Goal: Information Seeking & Learning: Learn about a topic

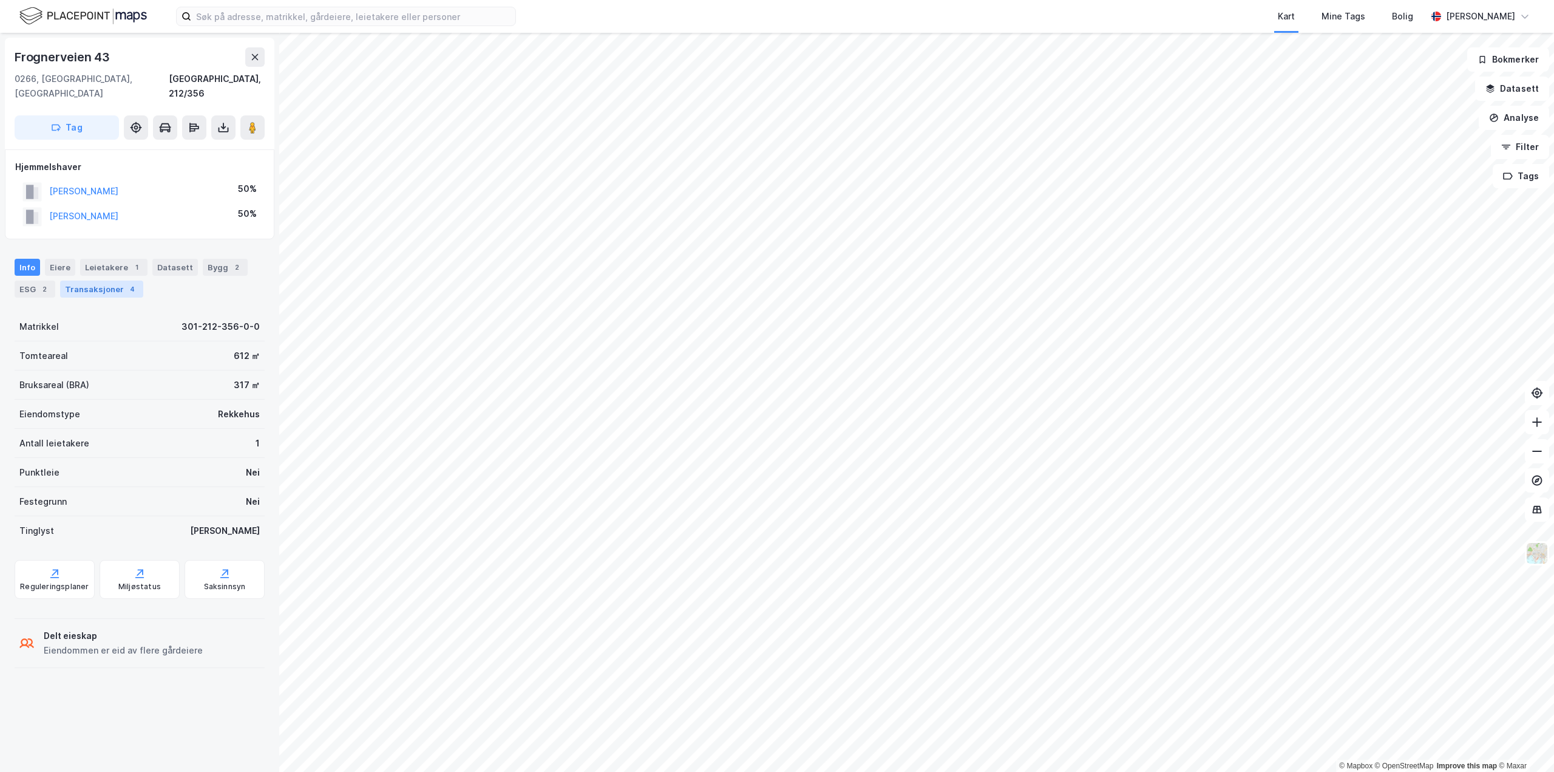
click at [109, 280] on div "Transaksjoner 4" at bounding box center [101, 288] width 83 height 17
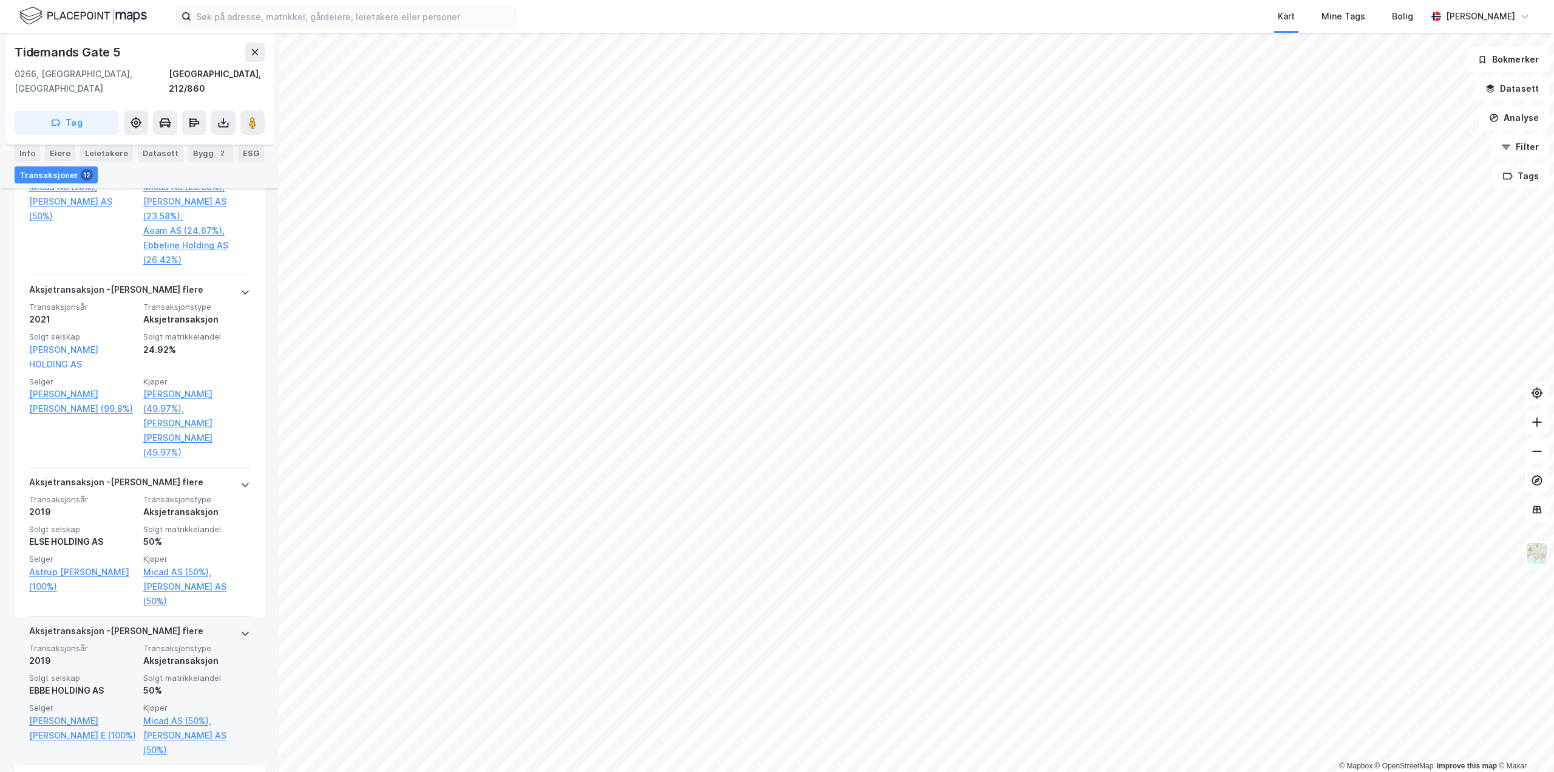
scroll to position [768, 0]
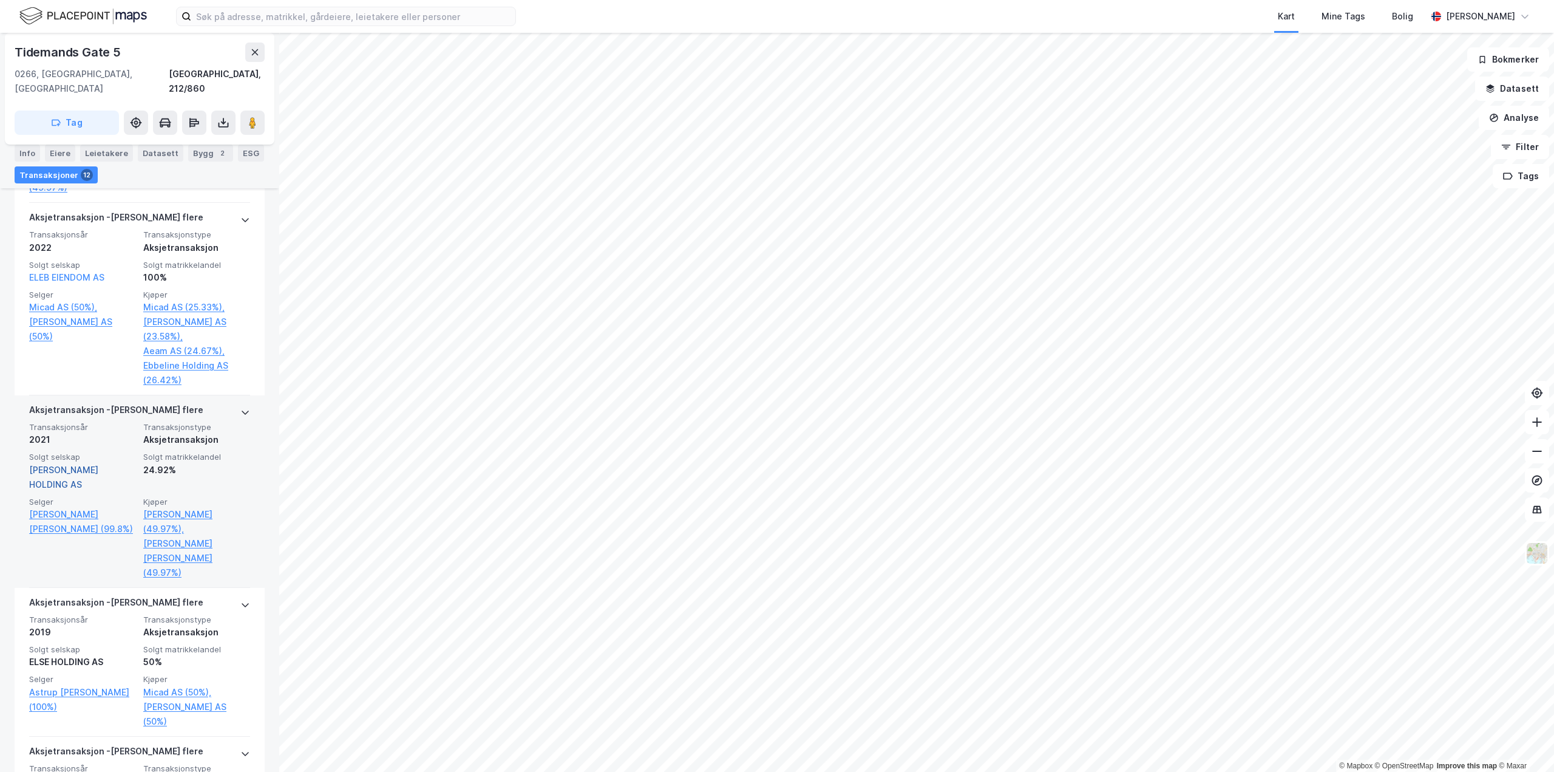
click at [66, 464] on link "[PERSON_NAME] HOLDING AS" at bounding box center [63, 476] width 69 height 25
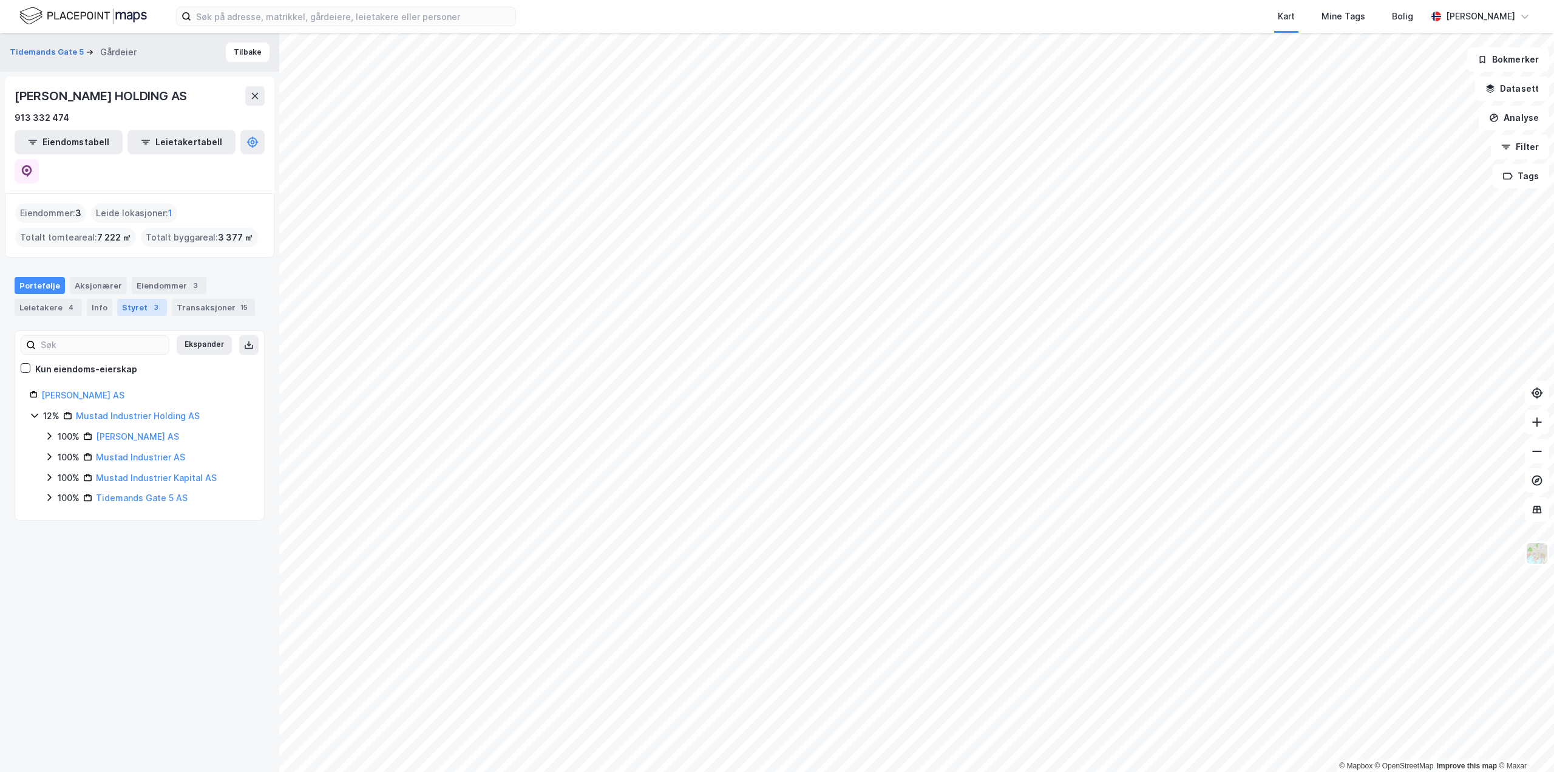
click at [134, 299] on div "Styret 3" at bounding box center [142, 307] width 50 height 17
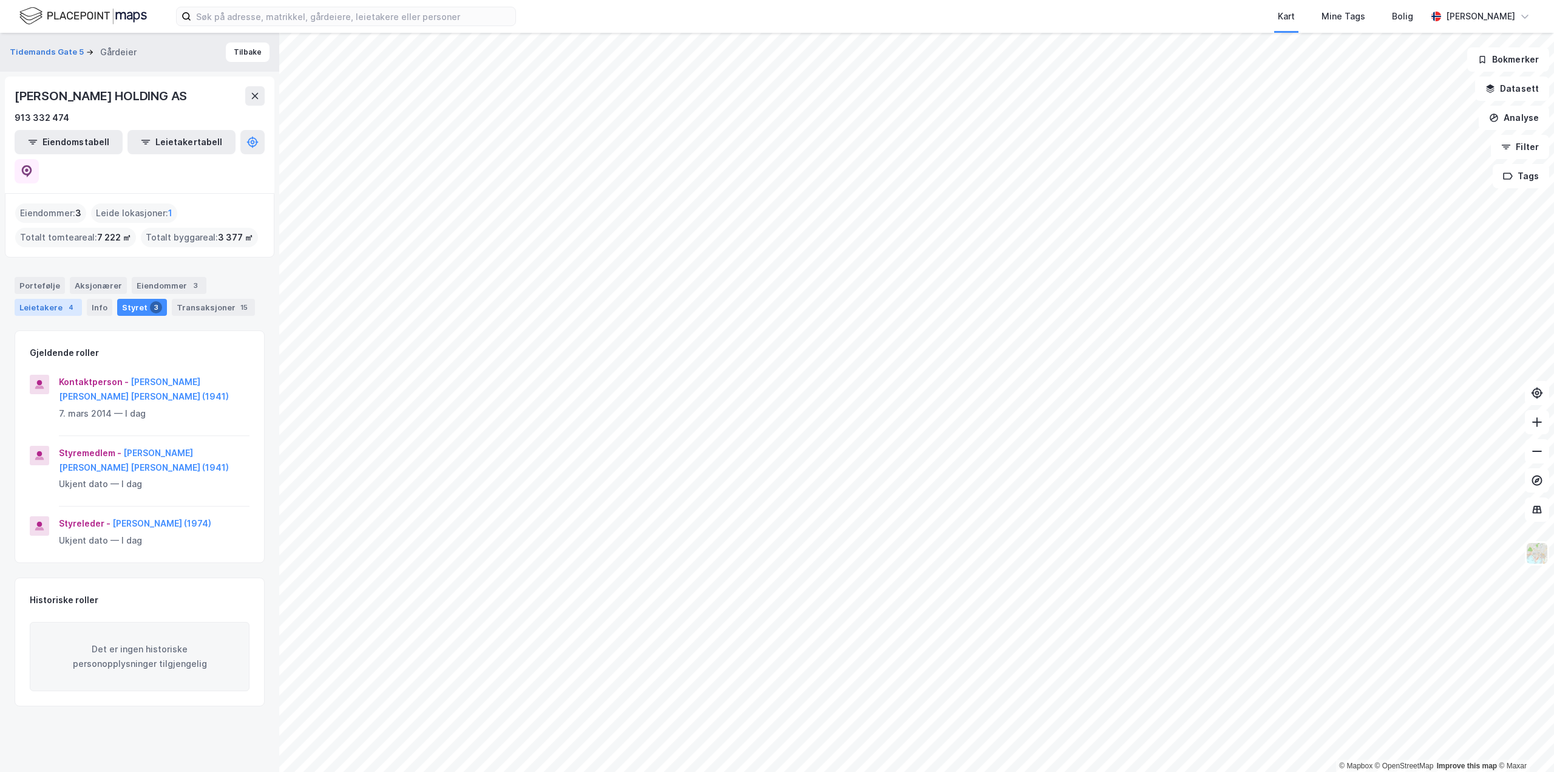
click at [42, 299] on div "Leietakere 4" at bounding box center [48, 307] width 67 height 17
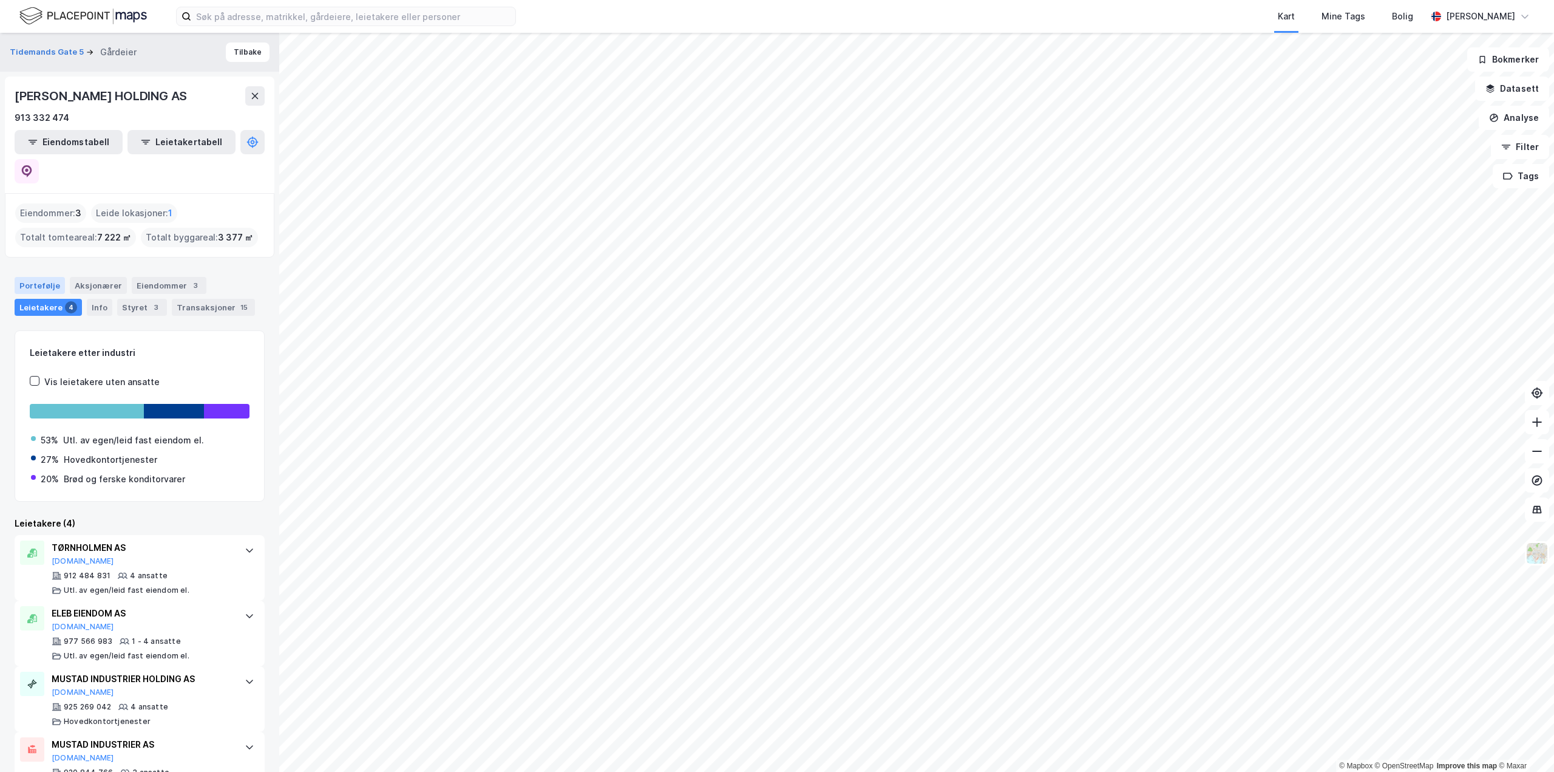
click at [40, 277] on div "Portefølje" at bounding box center [40, 285] width 50 height 17
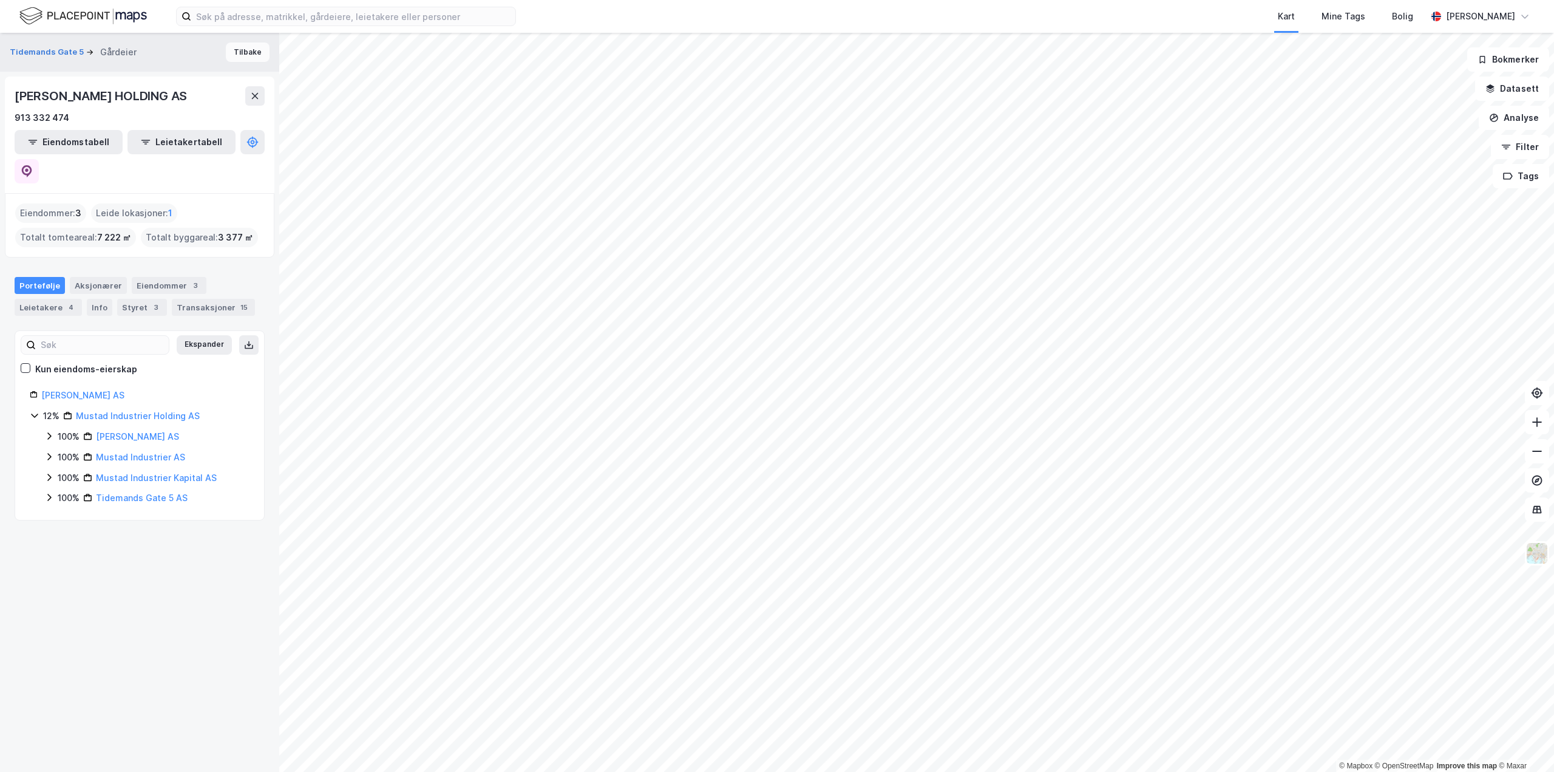
click at [229, 50] on button "Tilbake" at bounding box center [248, 51] width 44 height 19
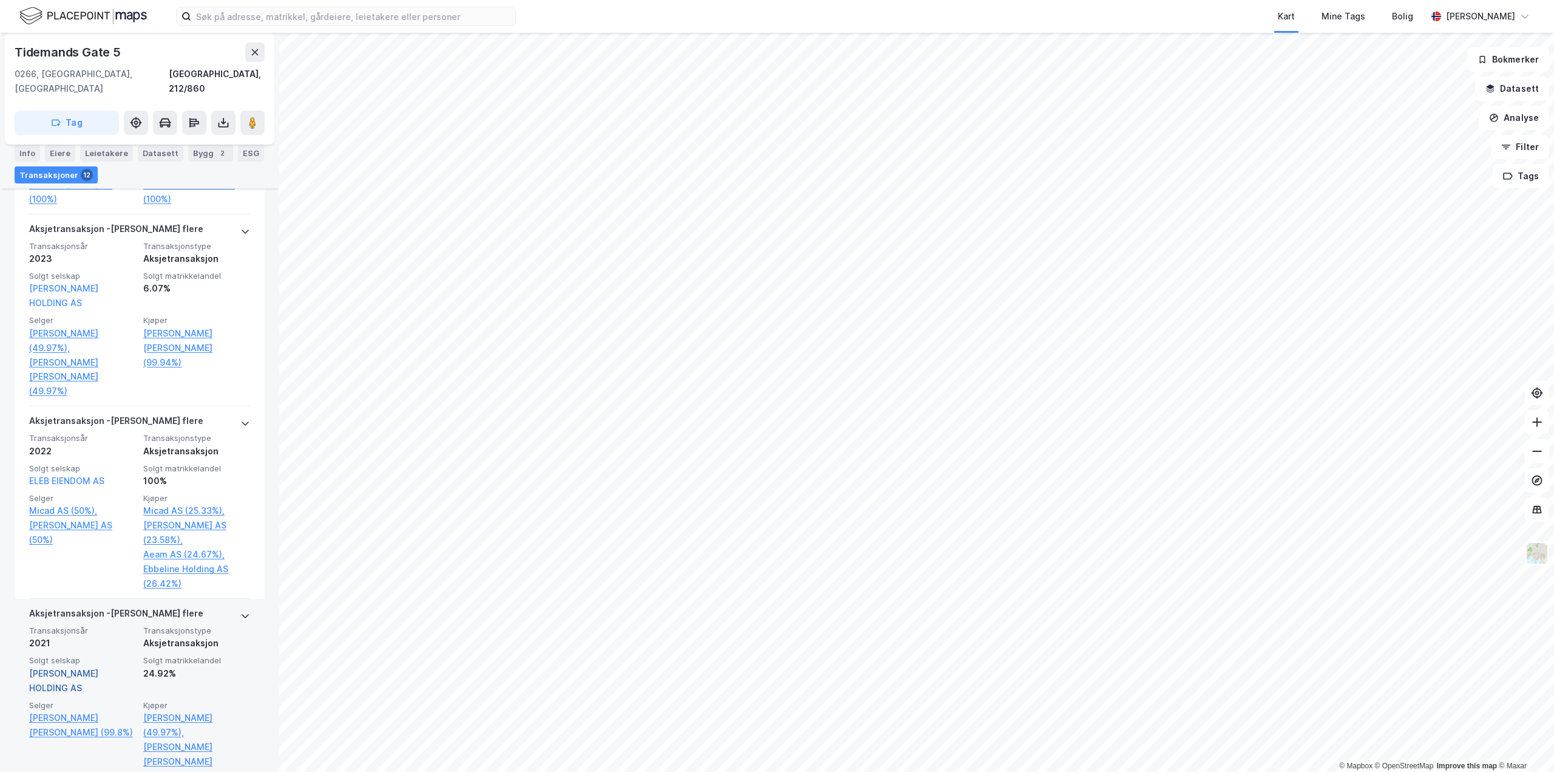
scroll to position [668, 0]
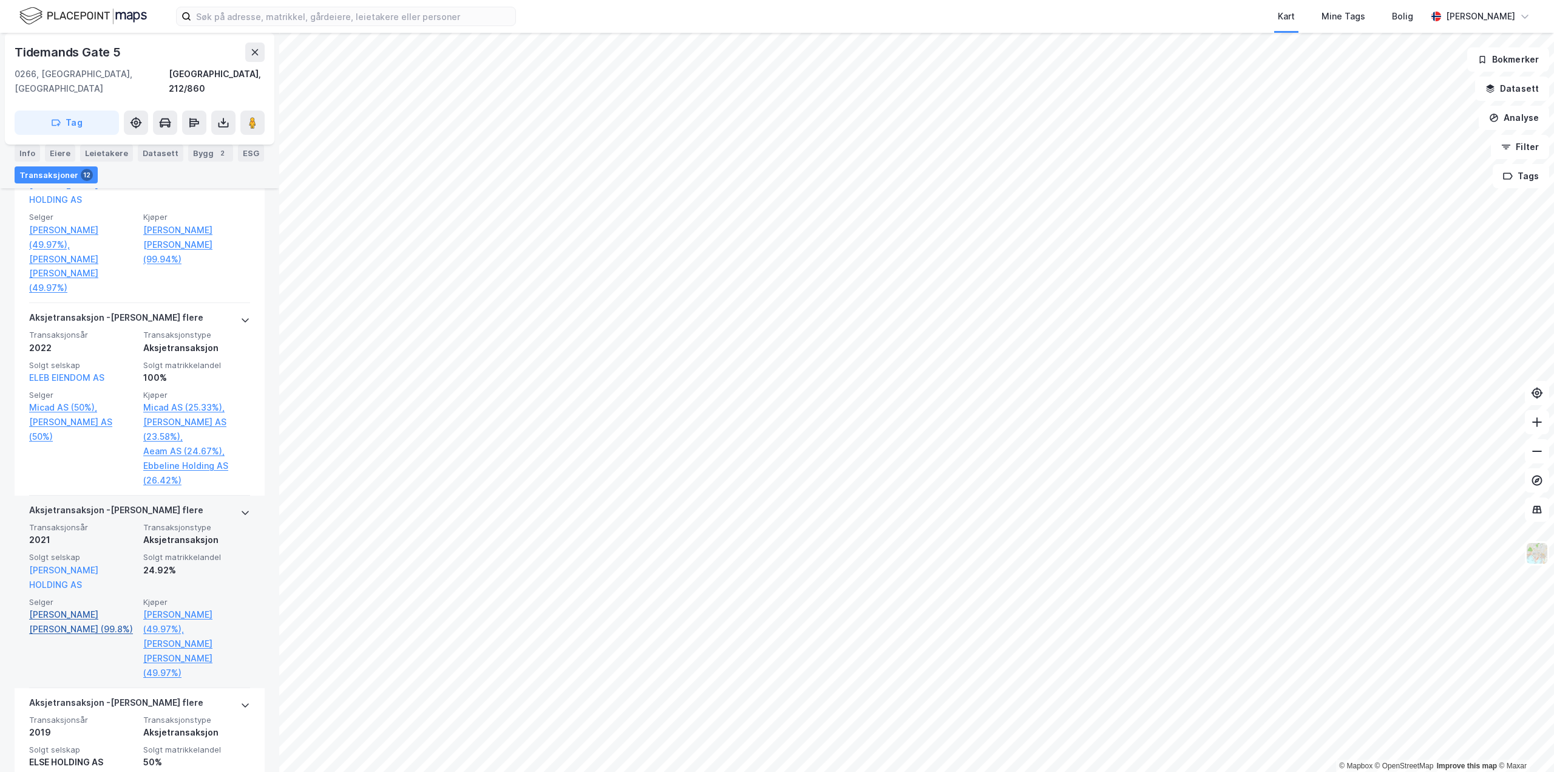
click at [42, 607] on link "[PERSON_NAME] [PERSON_NAME] (99.8%)" at bounding box center [82, 621] width 107 height 29
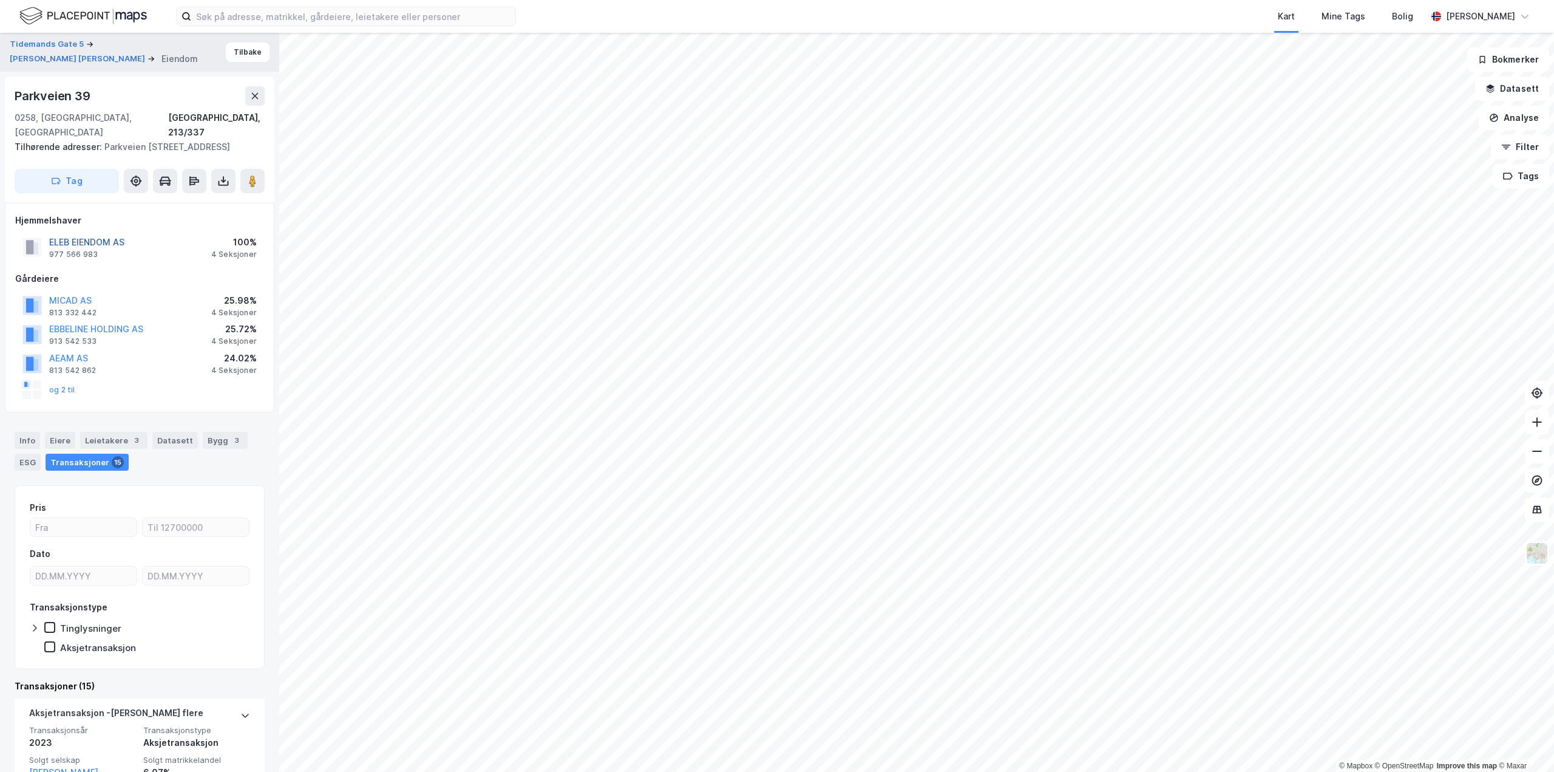
click at [0, 0] on button "ELEB EIENDOM AS" at bounding box center [0, 0] width 0 height 0
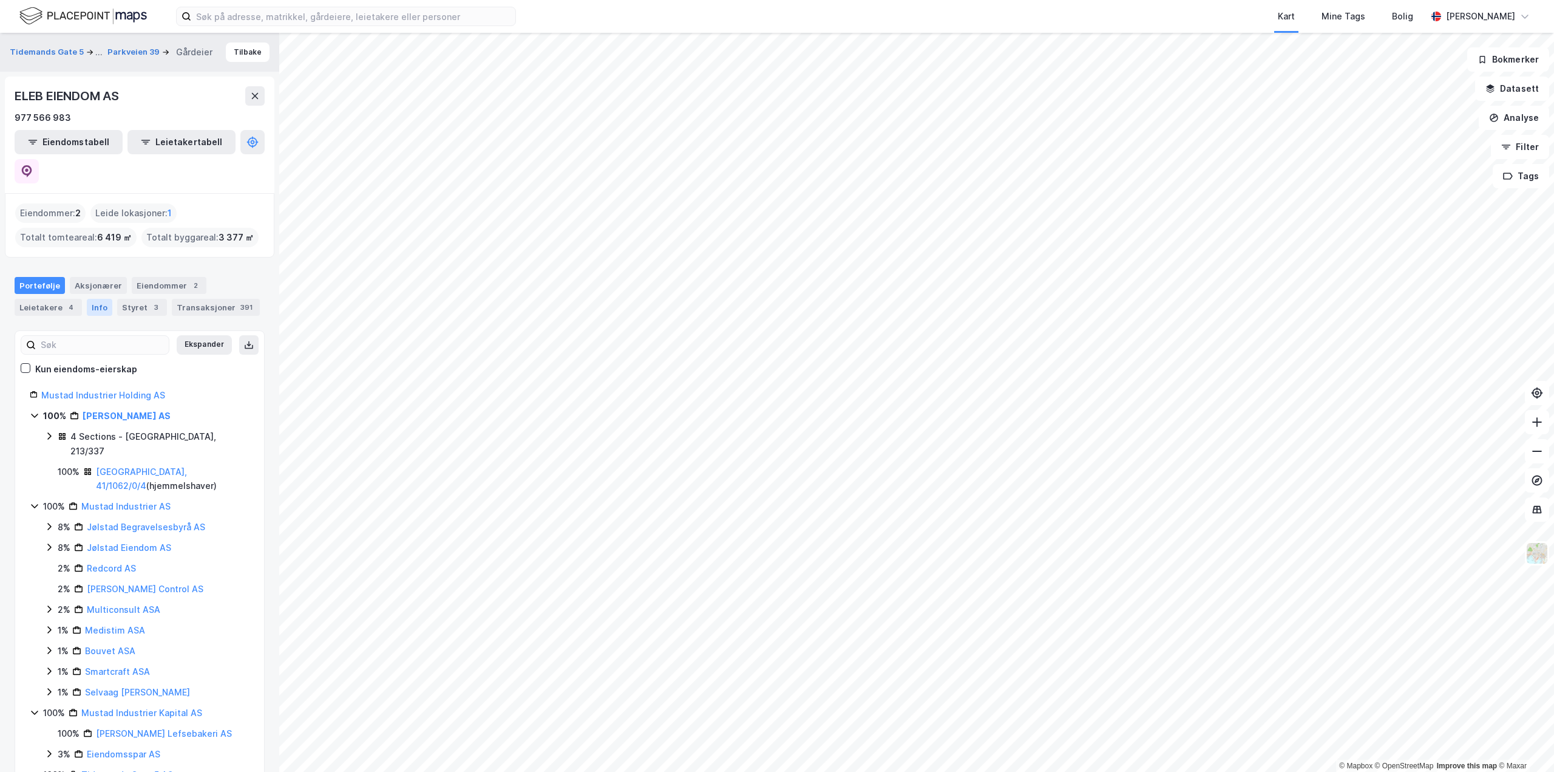
click at [95, 299] on div "Info" at bounding box center [99, 307] width 25 height 17
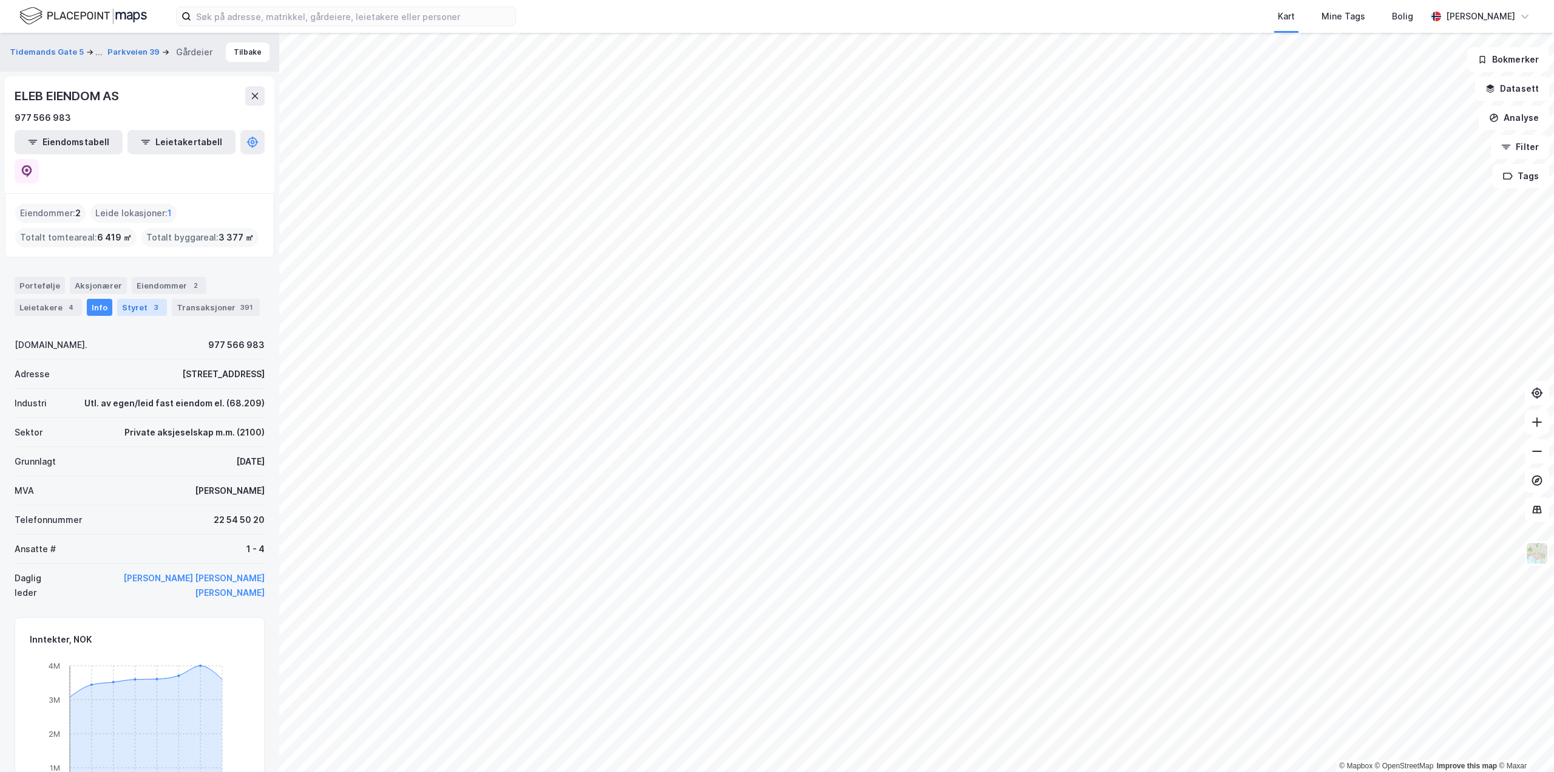
click at [142, 299] on div "Styret 3" at bounding box center [142, 307] width 50 height 17
